Goal: Use online tool/utility: Utilize a website feature to perform a specific function

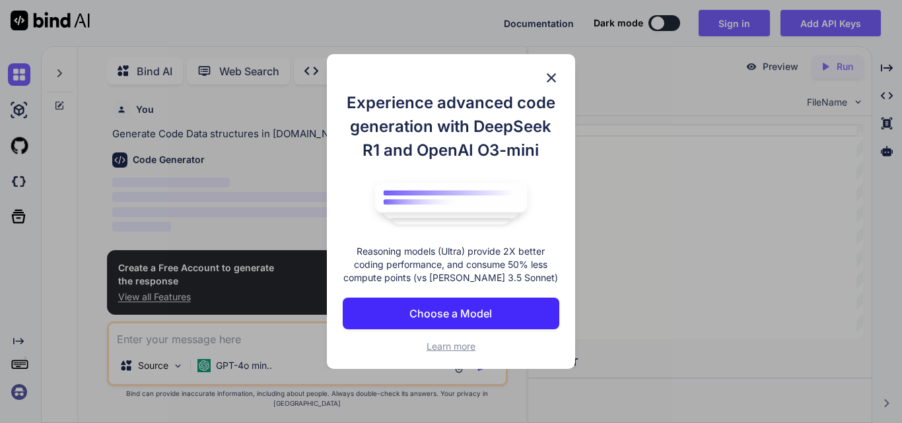
scroll to position [5, 0]
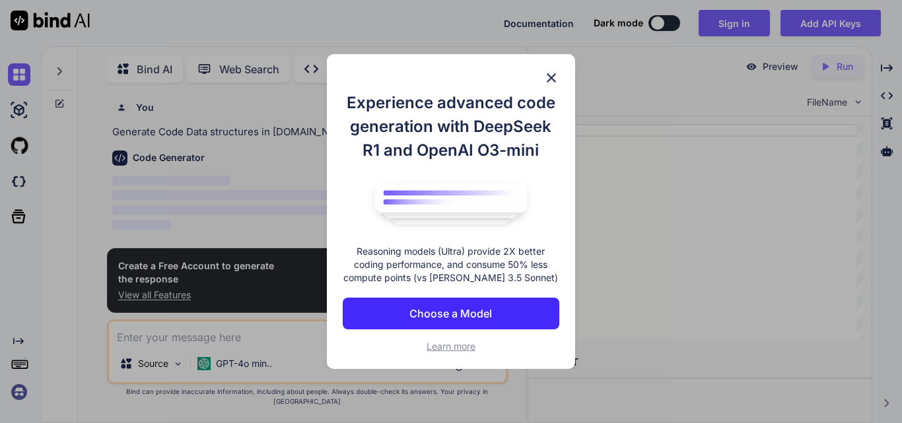
click at [550, 76] on img at bounding box center [551, 78] width 16 height 16
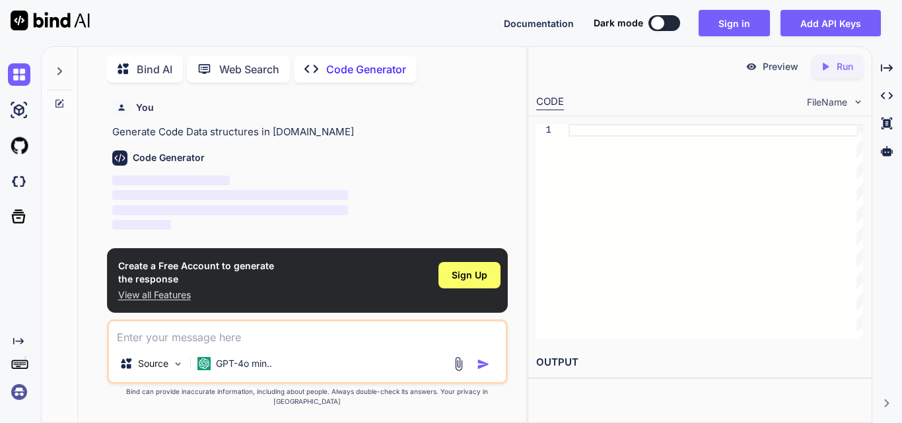
click at [211, 135] on p "Generate Code Data structures in VB.NET" at bounding box center [308, 132] width 393 height 15
type textarea "x"
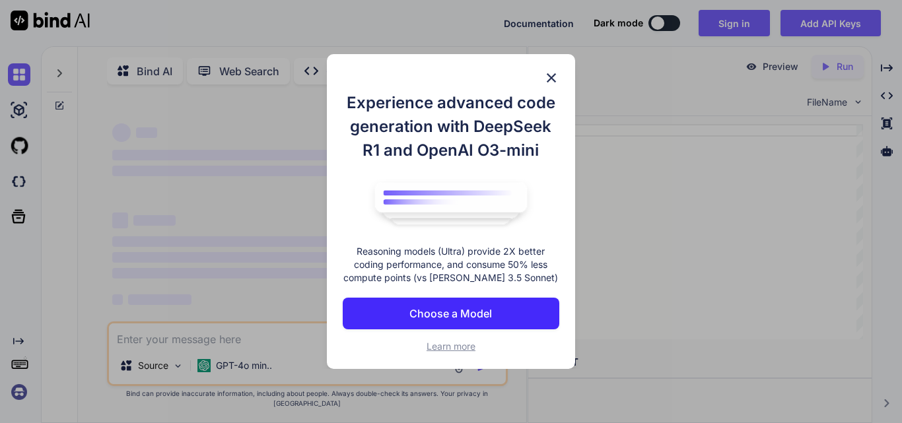
click at [551, 81] on img at bounding box center [551, 78] width 16 height 16
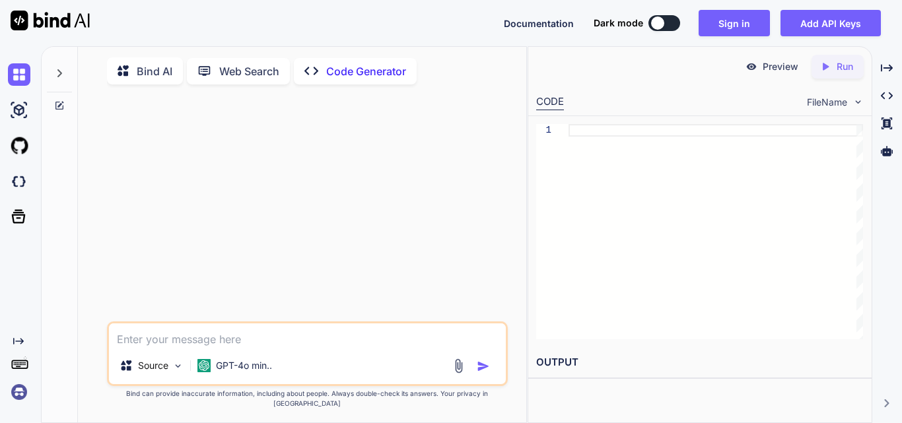
click at [341, 116] on div at bounding box center [309, 208] width 398 height 226
click at [283, 106] on div at bounding box center [309, 208] width 398 height 226
click at [240, 71] on p "Web Search" at bounding box center [249, 71] width 60 height 16
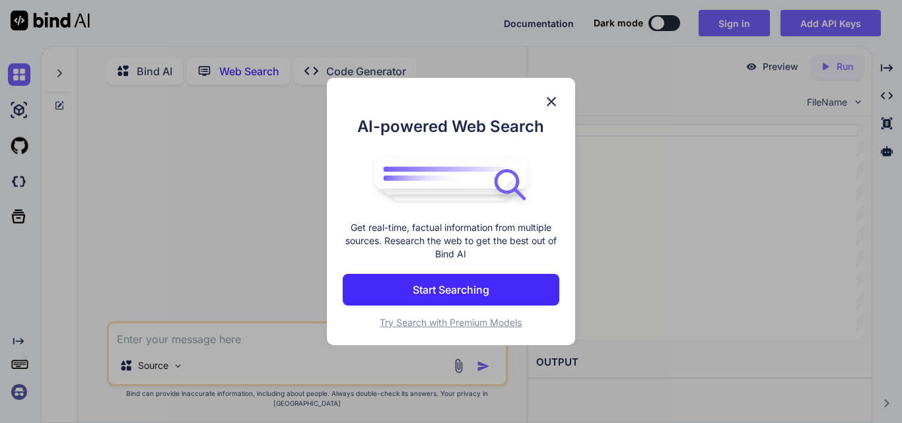
scroll to position [5, 0]
click at [551, 100] on img at bounding box center [551, 102] width 16 height 16
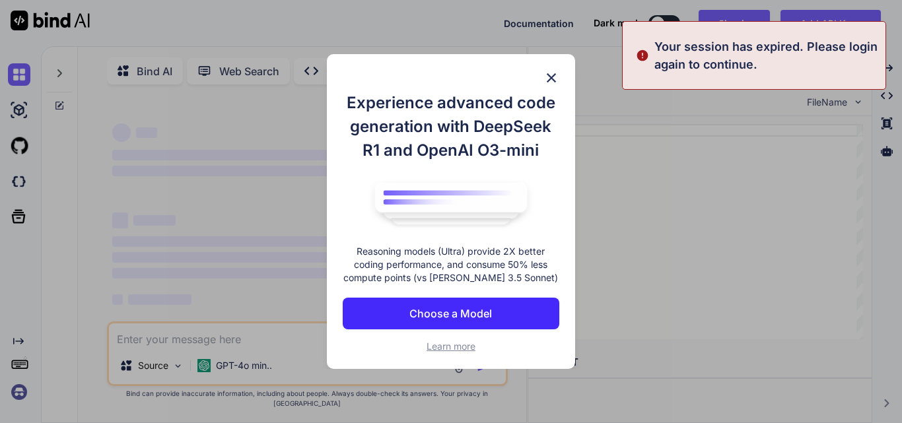
click at [553, 79] on img at bounding box center [551, 78] width 16 height 16
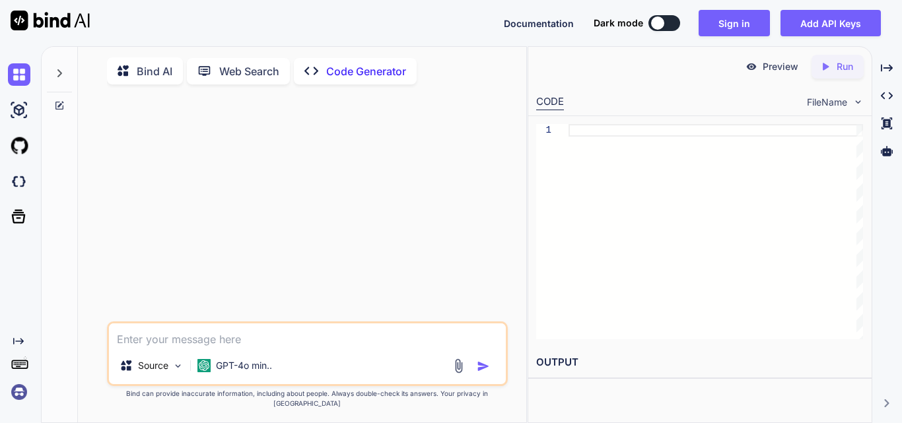
click at [213, 347] on textarea at bounding box center [307, 336] width 397 height 24
click at [182, 107] on div at bounding box center [309, 208] width 398 height 226
click at [166, 74] on p "Bind AI" at bounding box center [155, 71] width 36 height 16
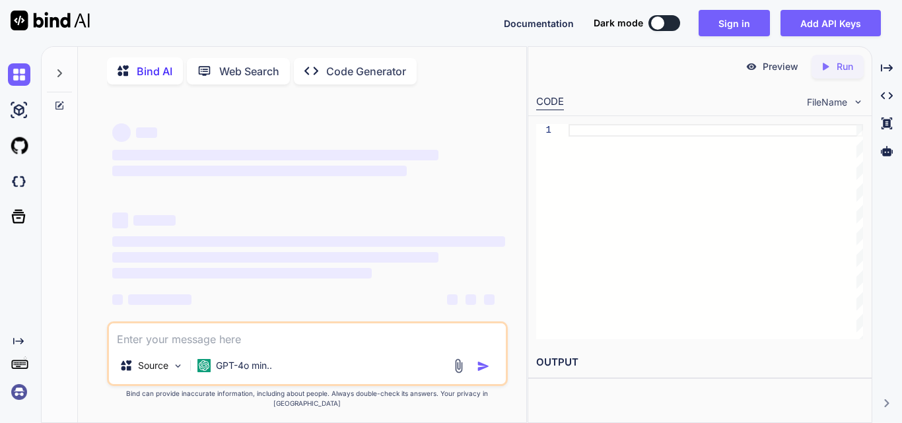
type textarea "x"
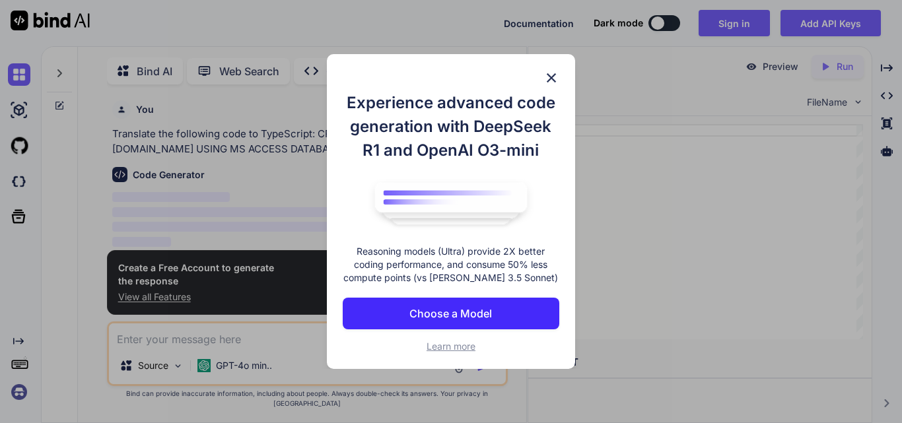
type textarea "x"
click at [547, 70] on img at bounding box center [551, 78] width 16 height 16
type textarea "x"
click at [502, 316] on button "Choose a Model" at bounding box center [451, 314] width 217 height 32
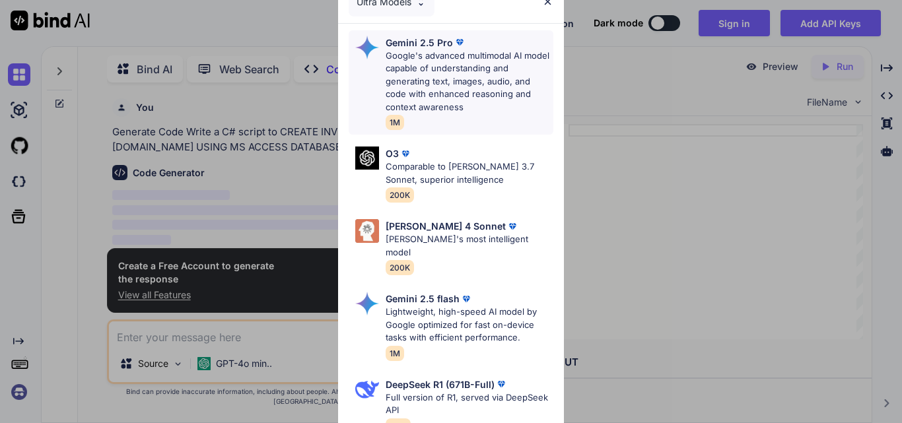
click at [428, 75] on p "Google's advanced multimodal AI model capable of understanding and generating t…" at bounding box center [470, 82] width 168 height 65
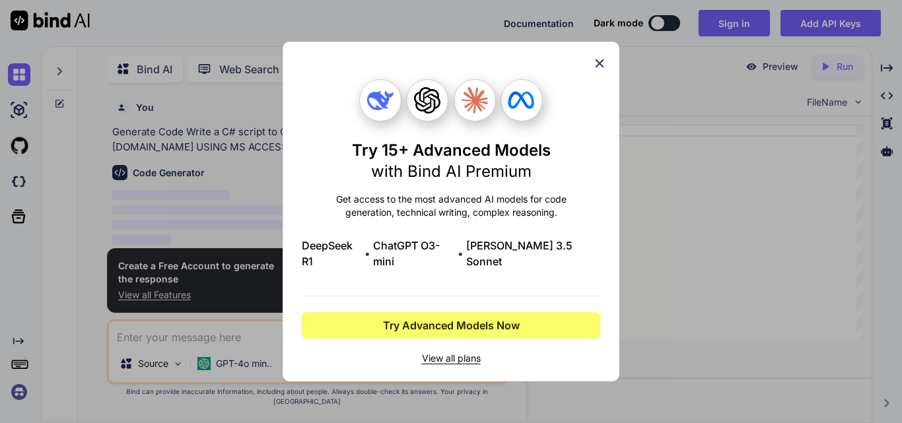
click at [601, 67] on icon at bounding box center [599, 63] width 15 height 15
